Goal: Information Seeking & Learning: Learn about a topic

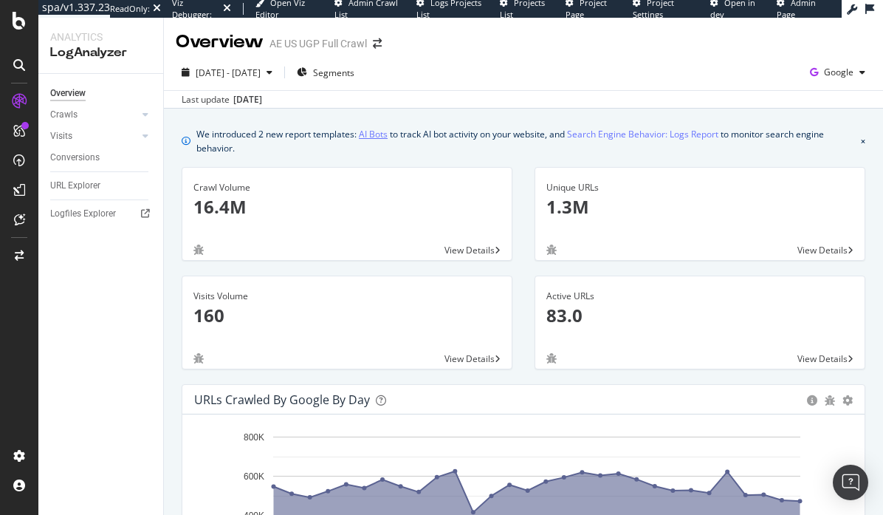
click at [374, 136] on link "AI Bots" at bounding box center [373, 134] width 29 height 16
click at [145, 215] on icon at bounding box center [145, 213] width 9 height 9
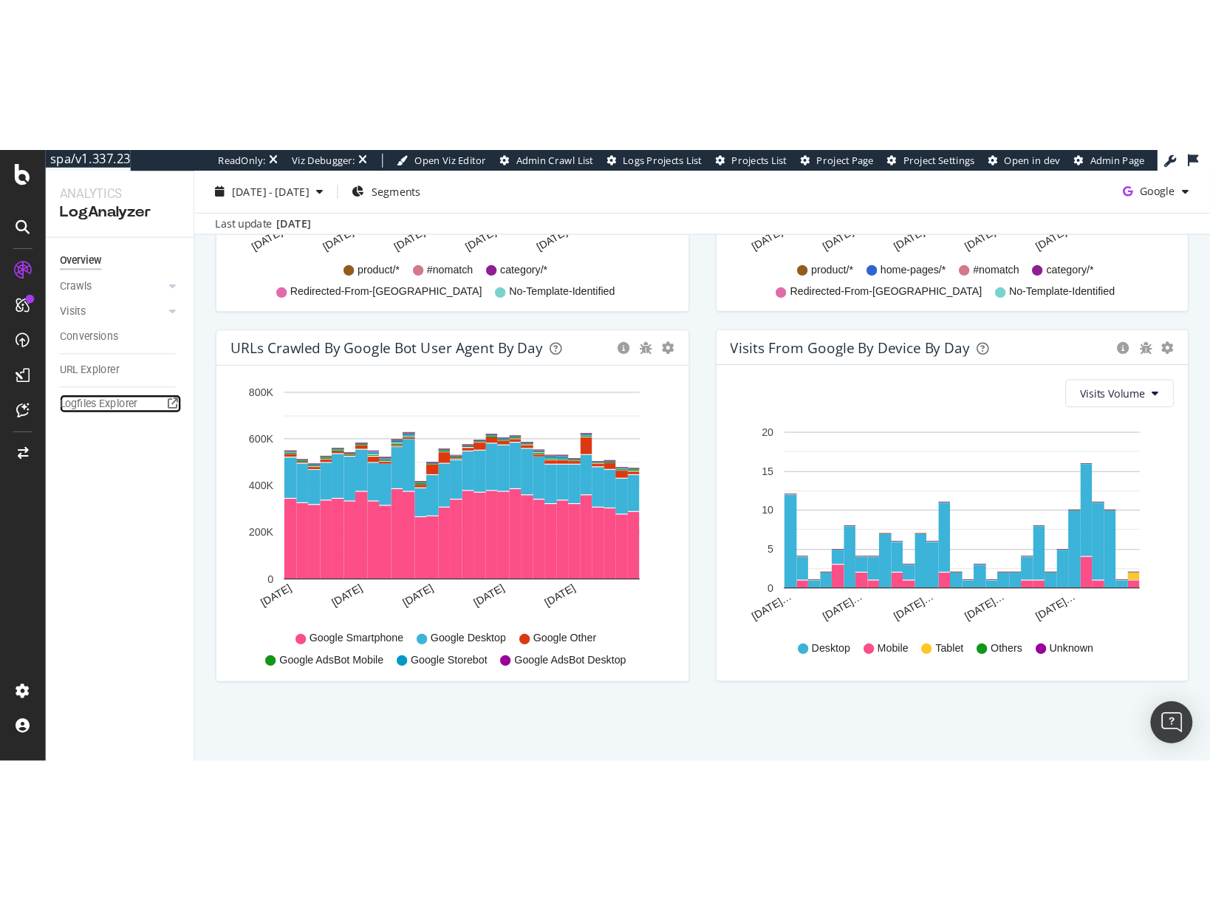
scroll to position [338, 0]
